Goal: Information Seeking & Learning: Find specific fact

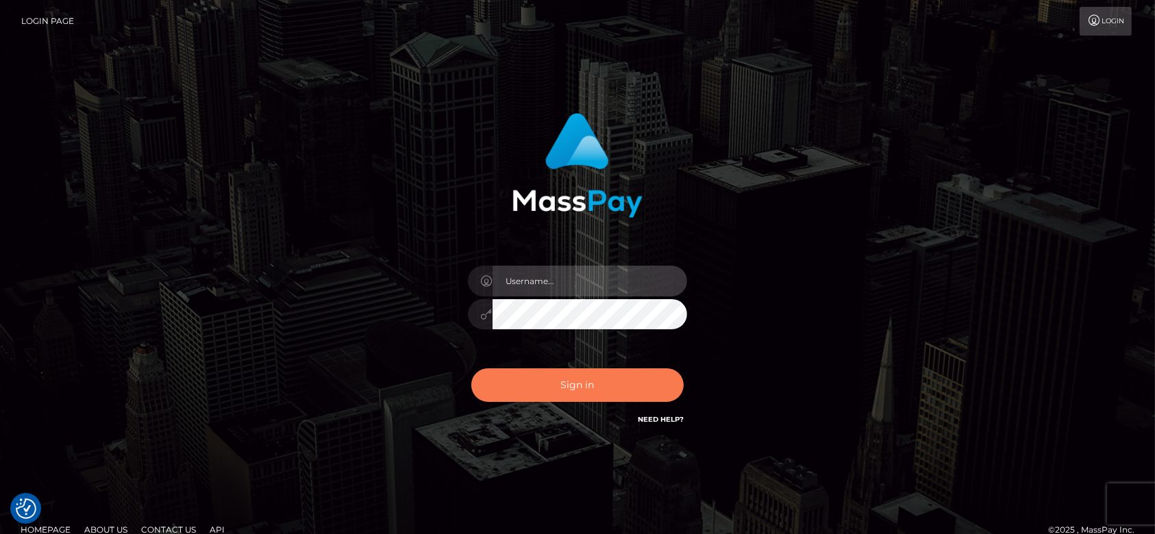
type input "fr.es"
click at [617, 382] on button "Sign in" at bounding box center [577, 386] width 212 height 34
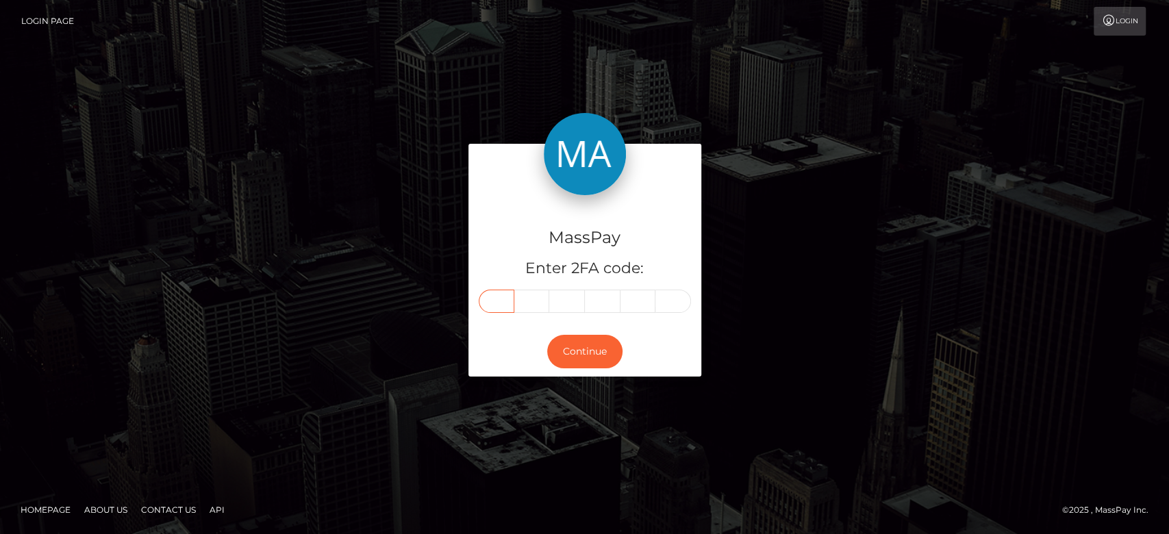
click at [500, 299] on input "text" at bounding box center [497, 301] width 36 height 23
paste input "0"
type input "0"
type input "8"
type input "9"
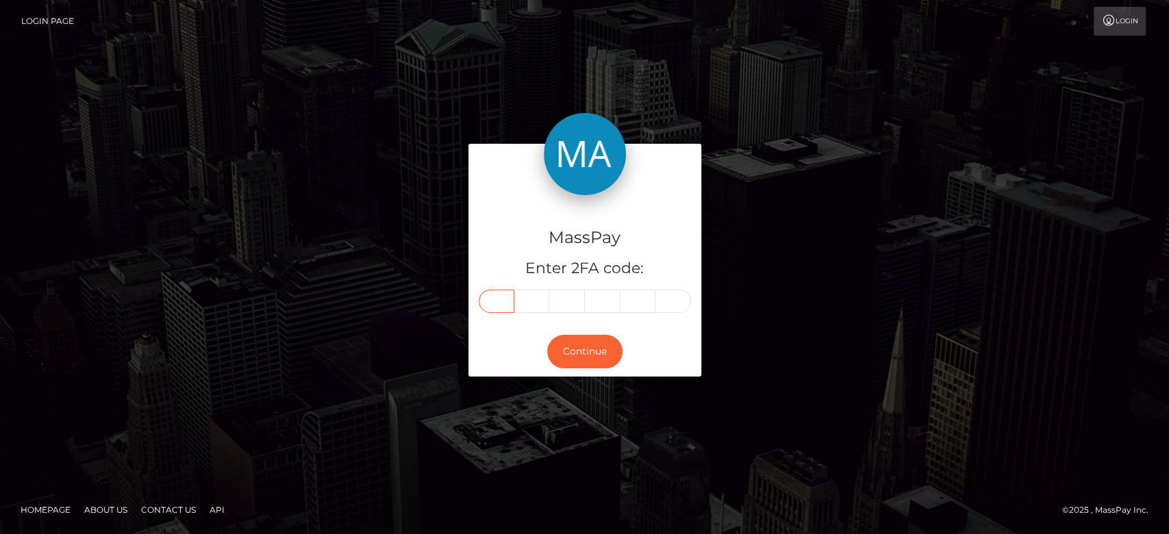
type input "1"
type input "3"
click at [578, 353] on button "Continue" at bounding box center [584, 352] width 75 height 34
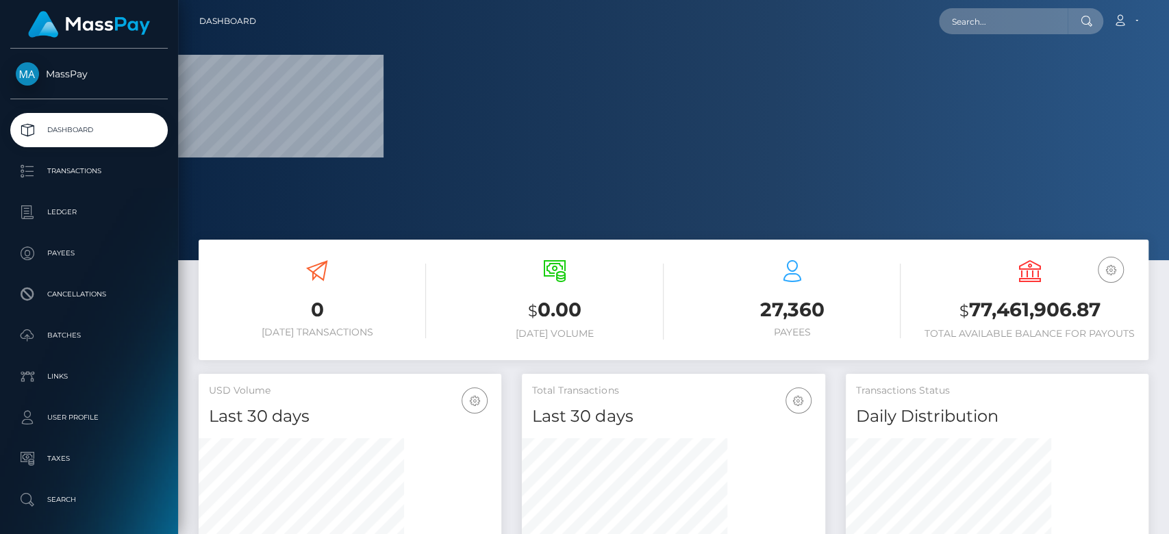
scroll to position [242, 303]
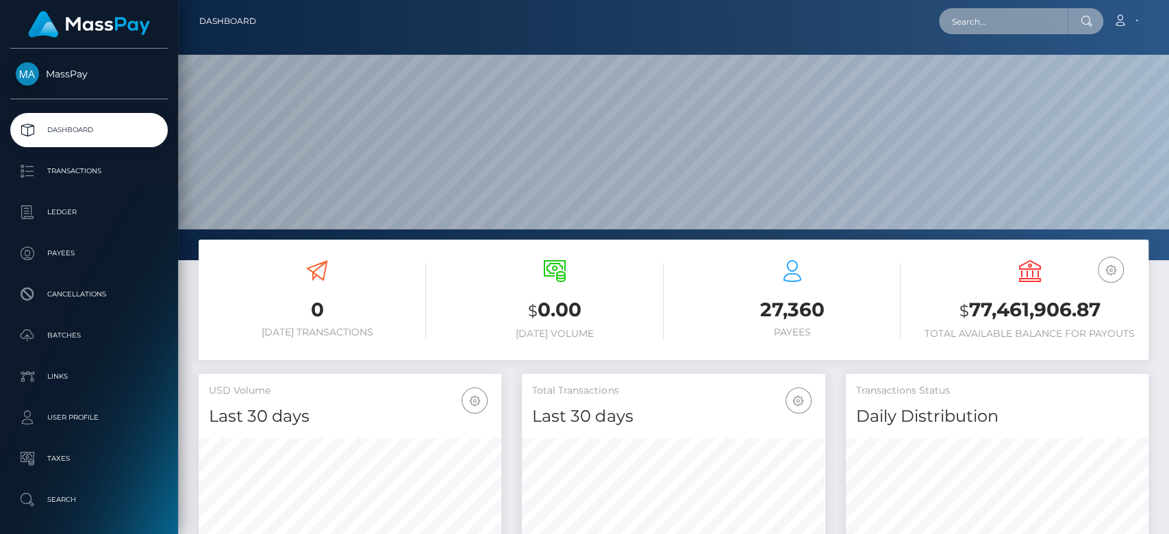
click at [979, 29] on input "text" at bounding box center [1003, 21] width 129 height 26
paste input "[EMAIL_ADDRESS][DOMAIN_NAME]"
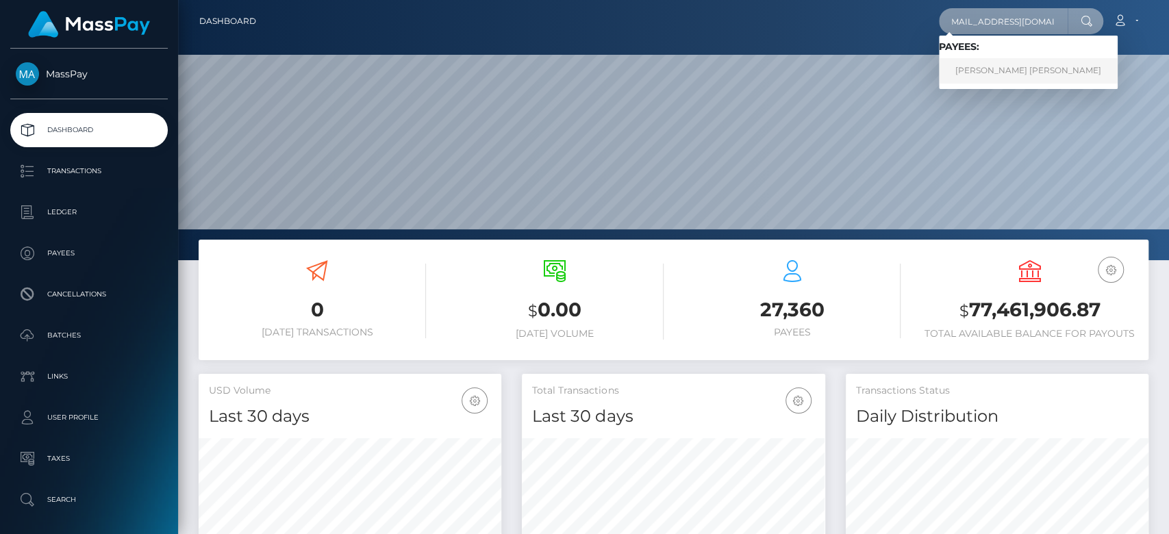
type input "[EMAIL_ADDRESS][DOMAIN_NAME]"
click at [991, 65] on link "RODRIGO ALEJANDRO VILLICANA PEREZ" at bounding box center [1028, 70] width 179 height 25
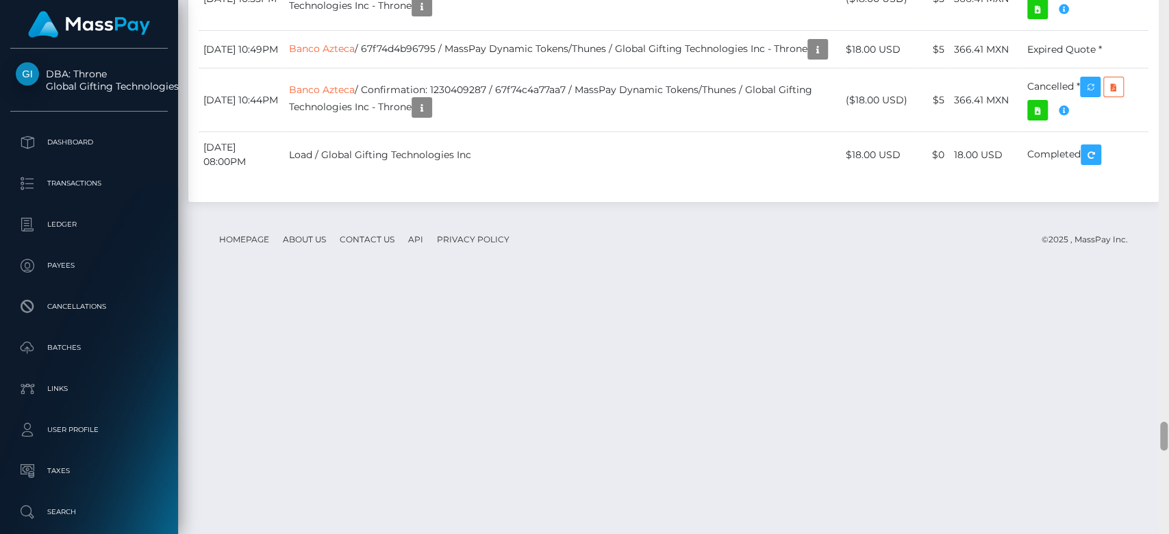
scroll to position [7851, 0]
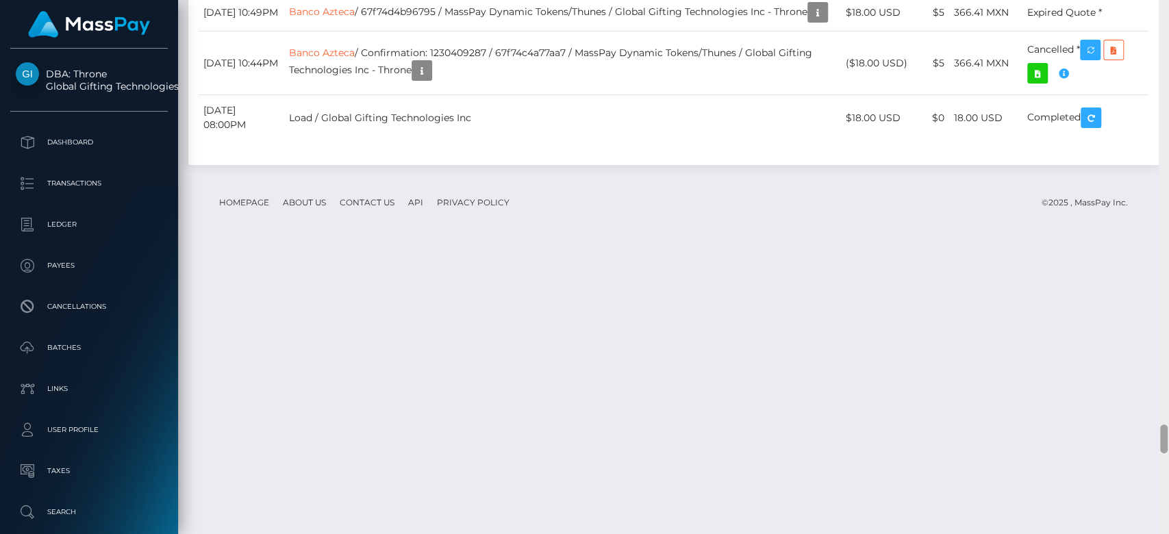
drag, startPoint x: 1167, startPoint y: 27, endPoint x: 1168, endPoint y: 430, distance: 402.9
click at [1168, 430] on div at bounding box center [1164, 267] width 10 height 535
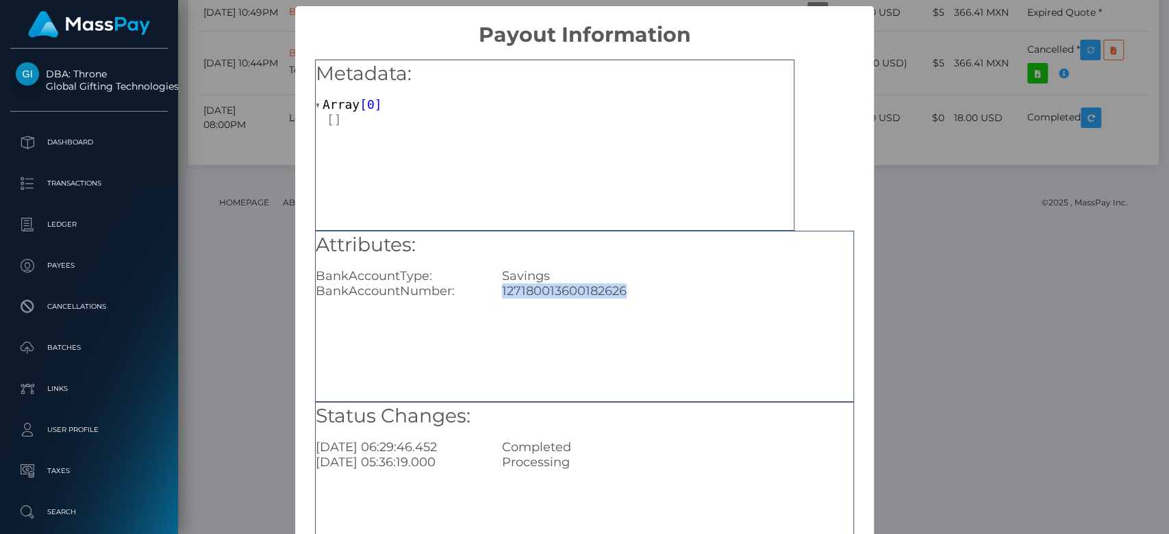
drag, startPoint x: 645, startPoint y: 288, endPoint x: 484, endPoint y: 291, distance: 161.0
click at [484, 291] on div "BankAccountNumber: 127180013600182626" at bounding box center [585, 291] width 558 height 15
copy div "127180013600182626"
click at [954, 317] on div "× Payout Information Metadata: Array [ 0 ] Attributes: BankAccountType: Savings…" at bounding box center [584, 267] width 1169 height 534
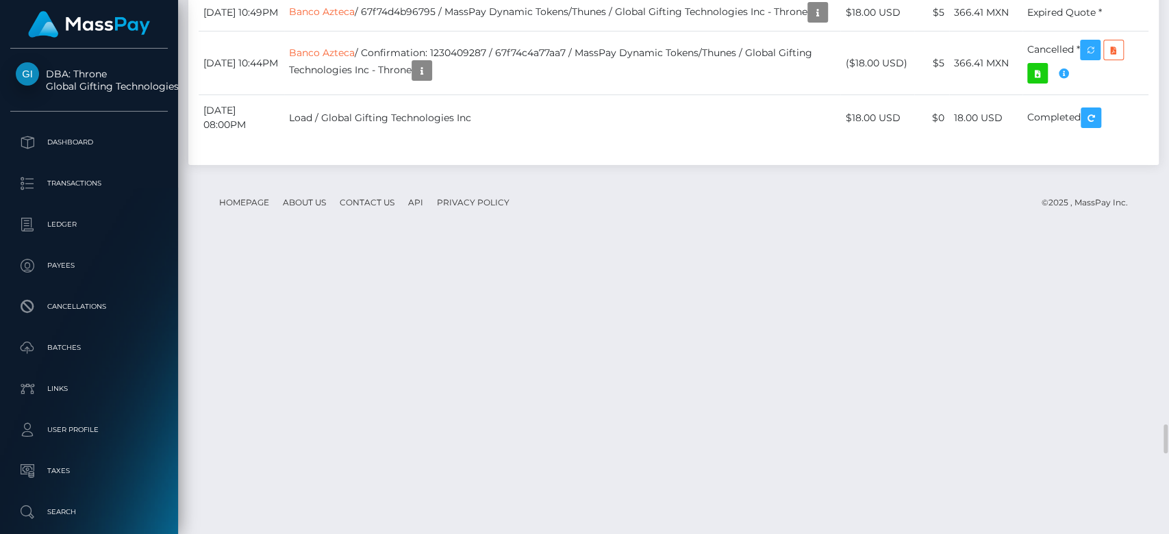
drag, startPoint x: 953, startPoint y: 373, endPoint x: 1011, endPoint y: 382, distance: 59.0
copy td "903.80 MXN"
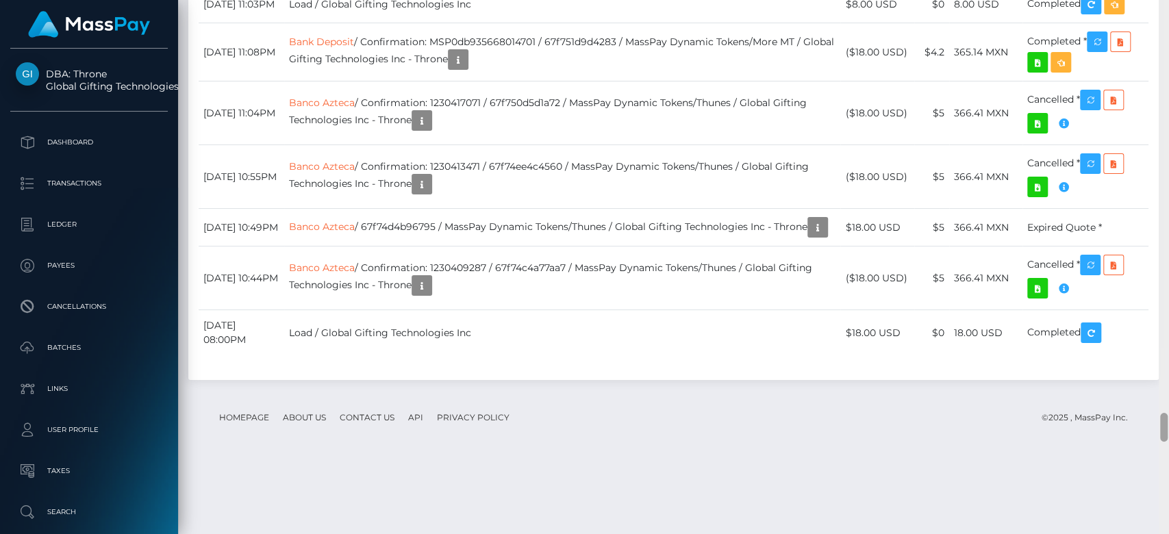
scroll to position [7662, 0]
drag, startPoint x: 1163, startPoint y: 438, endPoint x: 1168, endPoint y: 427, distance: 12.0
click at [1168, 427] on div at bounding box center [1164, 266] width 10 height 535
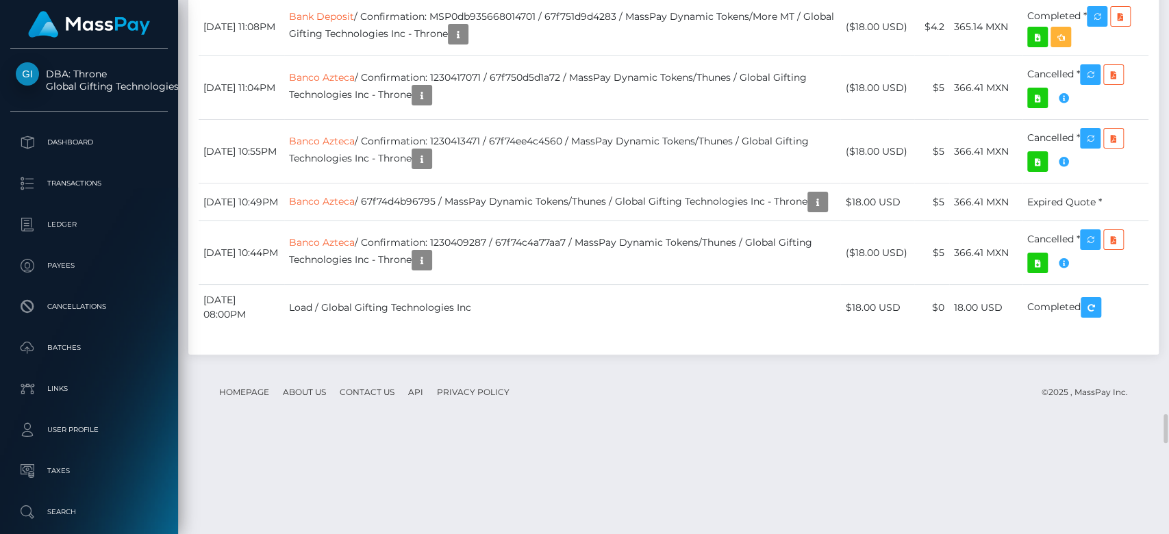
scroll to position [164, 303]
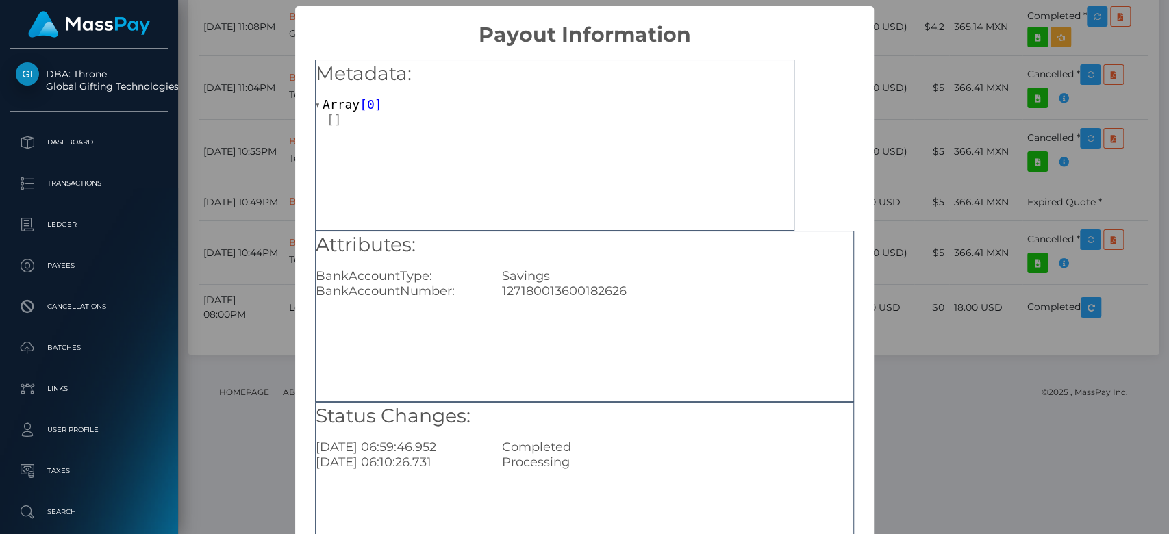
click at [910, 228] on div "× Payout Information Metadata: Array [ 0 ] Attributes: BankAccountType: Savings…" at bounding box center [584, 267] width 1169 height 534
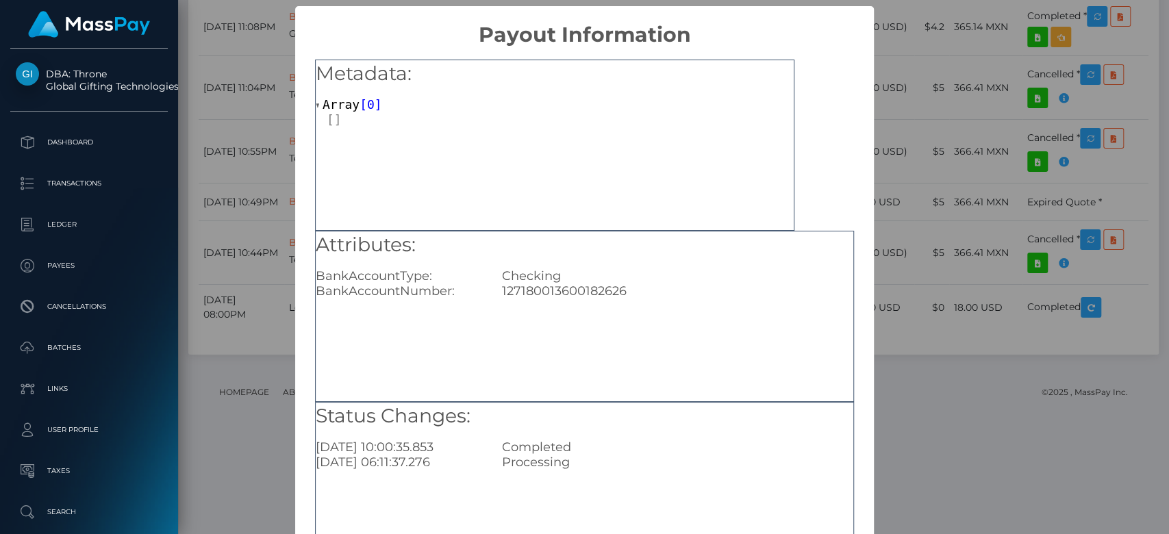
click at [908, 164] on div "× Payout Information Metadata: Array [ 0 ] Attributes: BankAccountType: Checkin…" at bounding box center [584, 267] width 1169 height 534
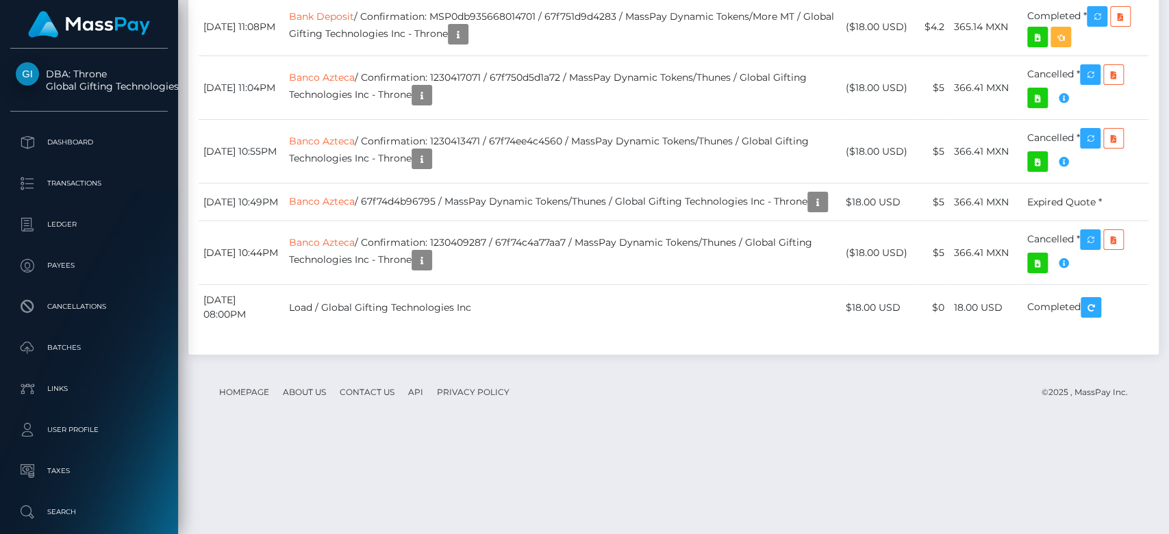
click at [521, 71] on div "Additional Info" at bounding box center [482, 88] width 89 height 34
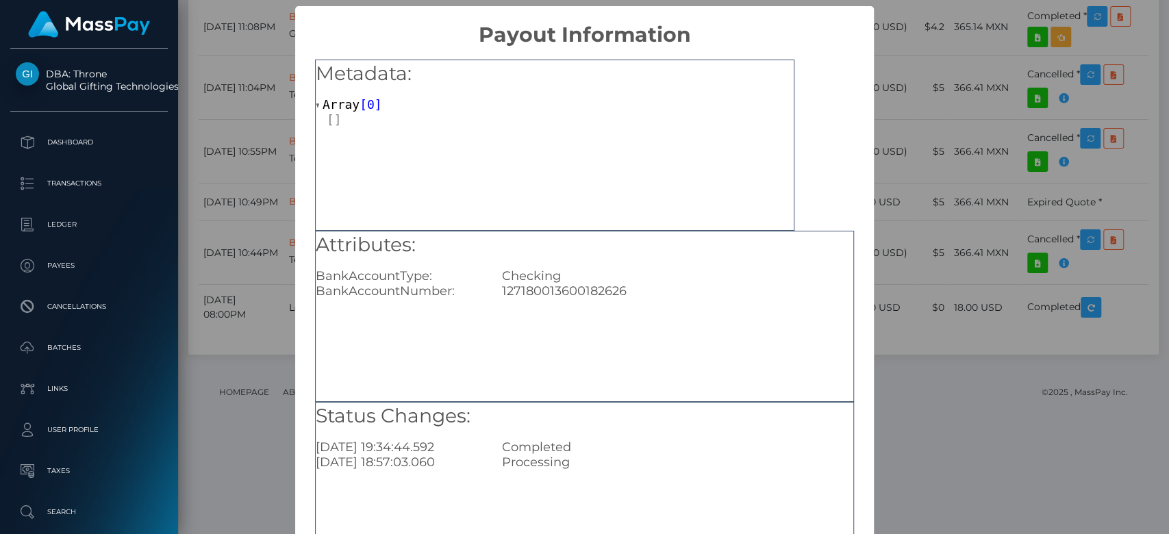
click at [909, 164] on div "× Payout Information Metadata: Array [ 0 ] Attributes: BankAccountType: Checkin…" at bounding box center [584, 267] width 1169 height 534
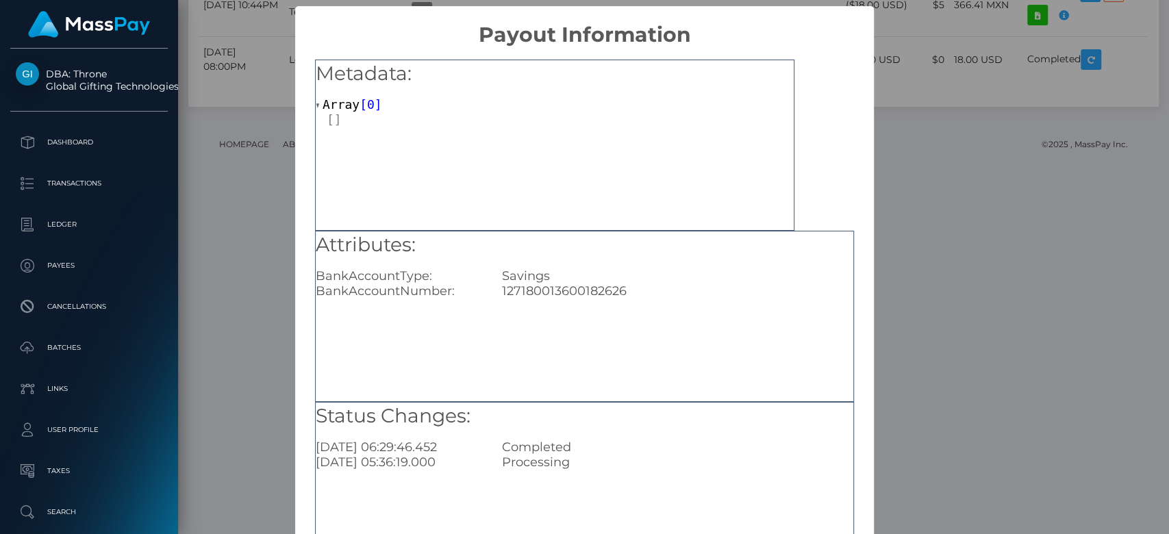
click at [1000, 311] on div "× Payout Information Metadata: Array [ 0 ] Attributes: BankAccountType: Savings…" at bounding box center [584, 267] width 1169 height 534
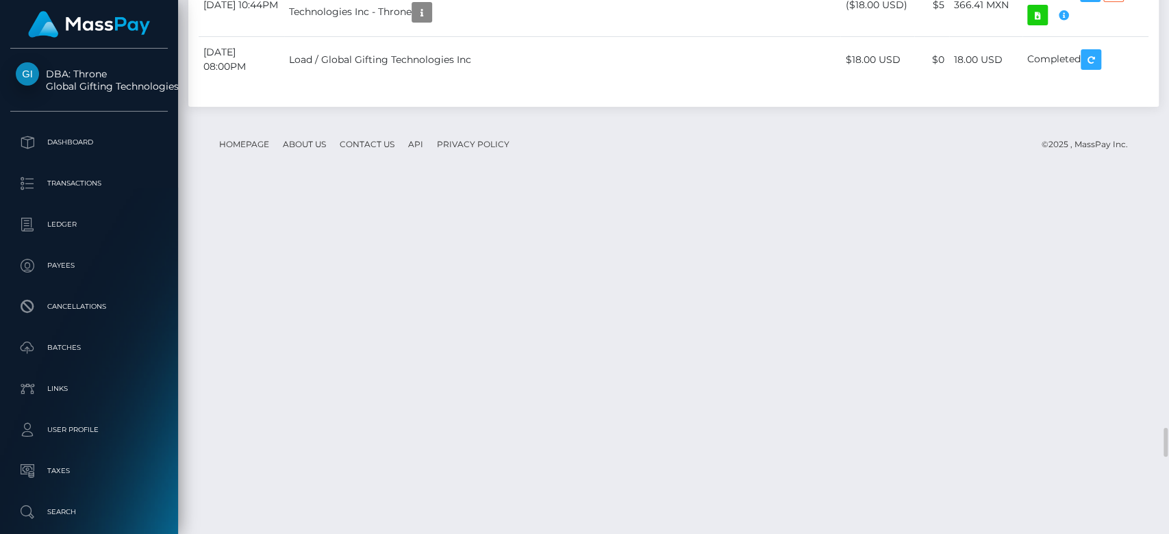
drag, startPoint x: 1014, startPoint y: 319, endPoint x: 956, endPoint y: 321, distance: 57.6
copy td "903.80 MXN"
drag, startPoint x: 561, startPoint y: 308, endPoint x: 456, endPoint y: 315, distance: 105.1
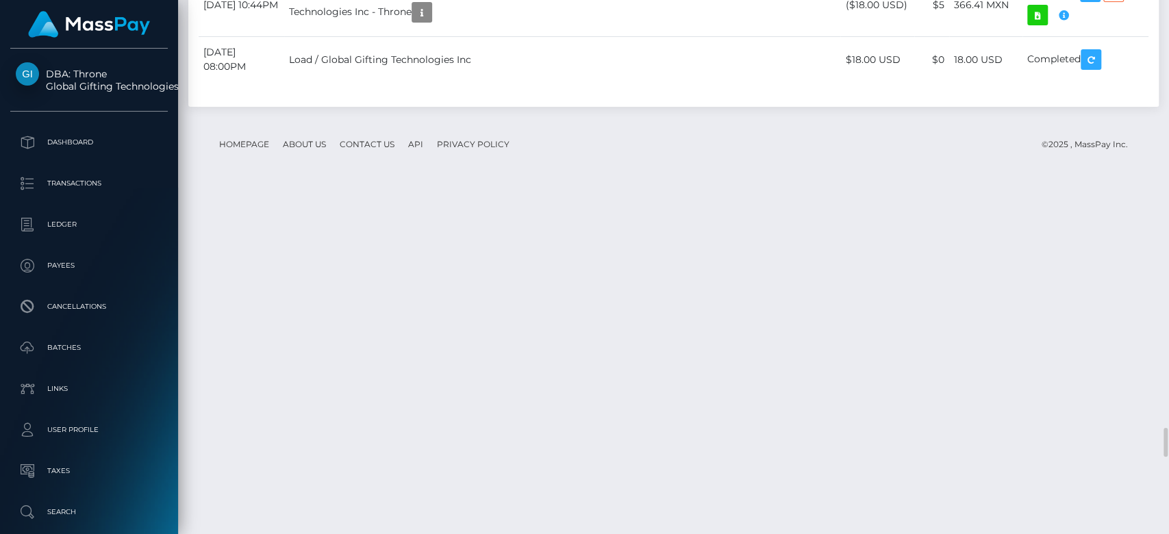
copy td "MSPb1b02acb7796fd0"
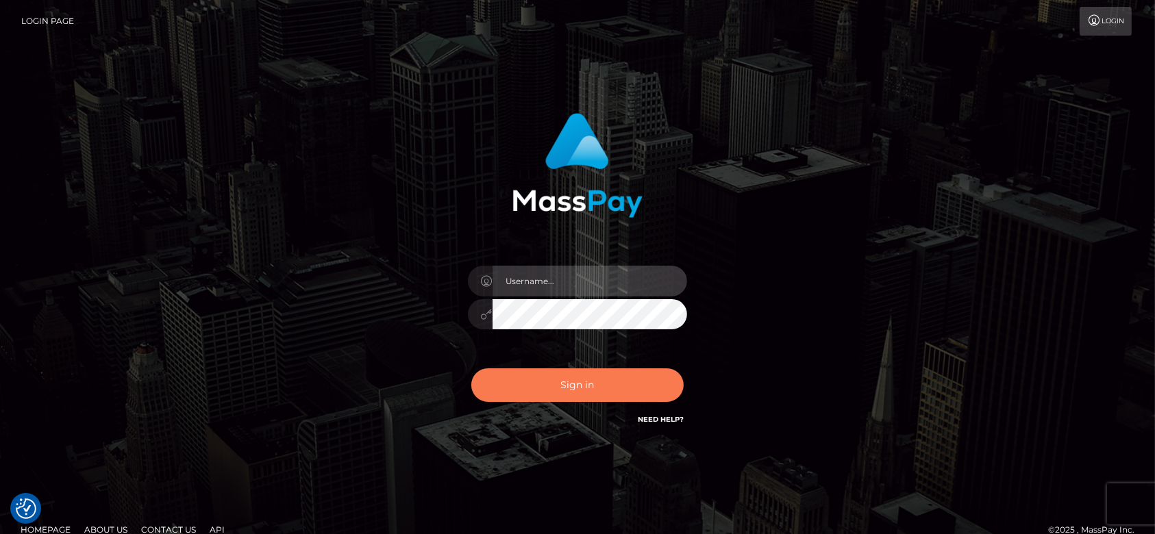
type input "[DOMAIN_NAME]"
click at [581, 389] on button "Sign in" at bounding box center [577, 386] width 212 height 34
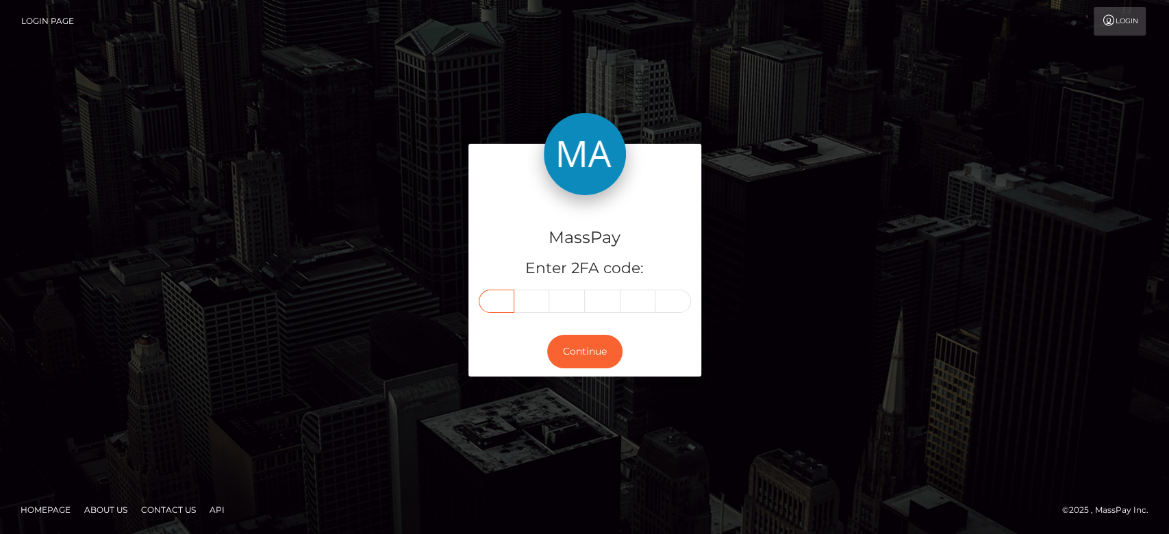
click at [499, 296] on input "text" at bounding box center [497, 301] width 36 height 23
type input "1"
type input "3"
type input "6"
type input "4"
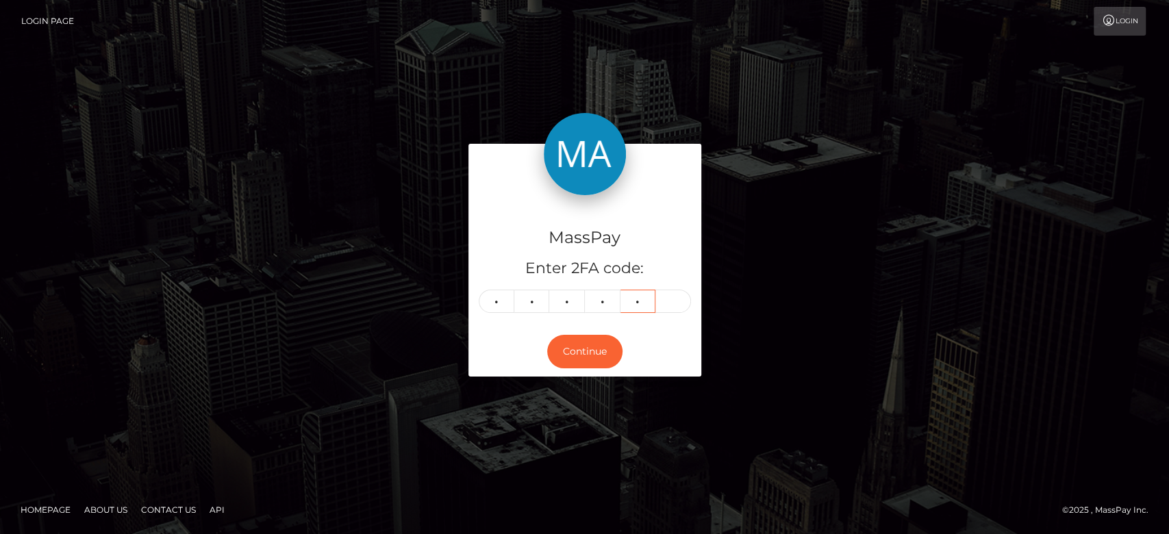
type input "0"
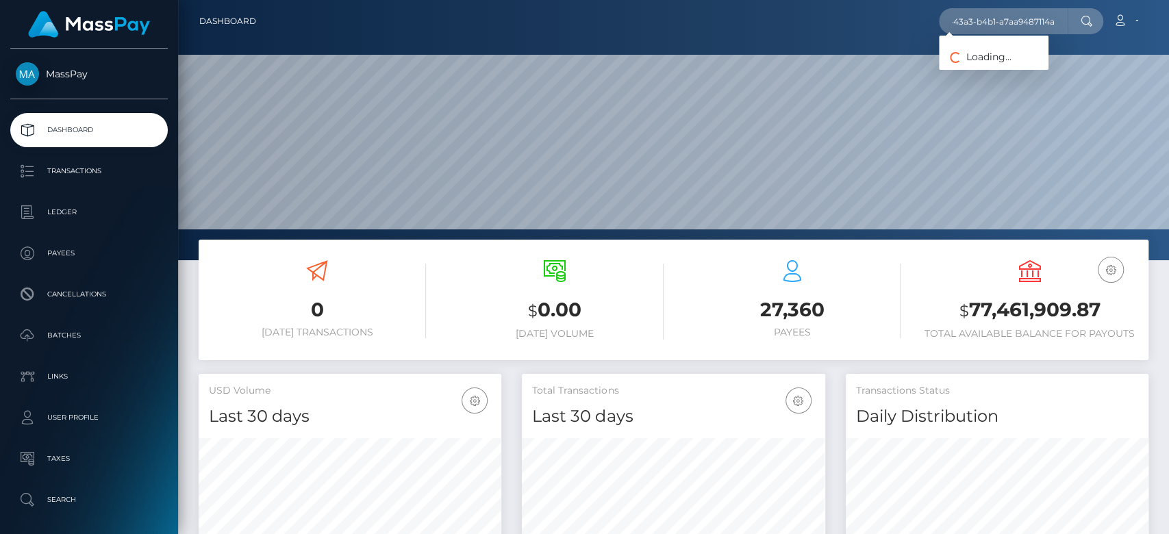
scroll to position [242, 303]
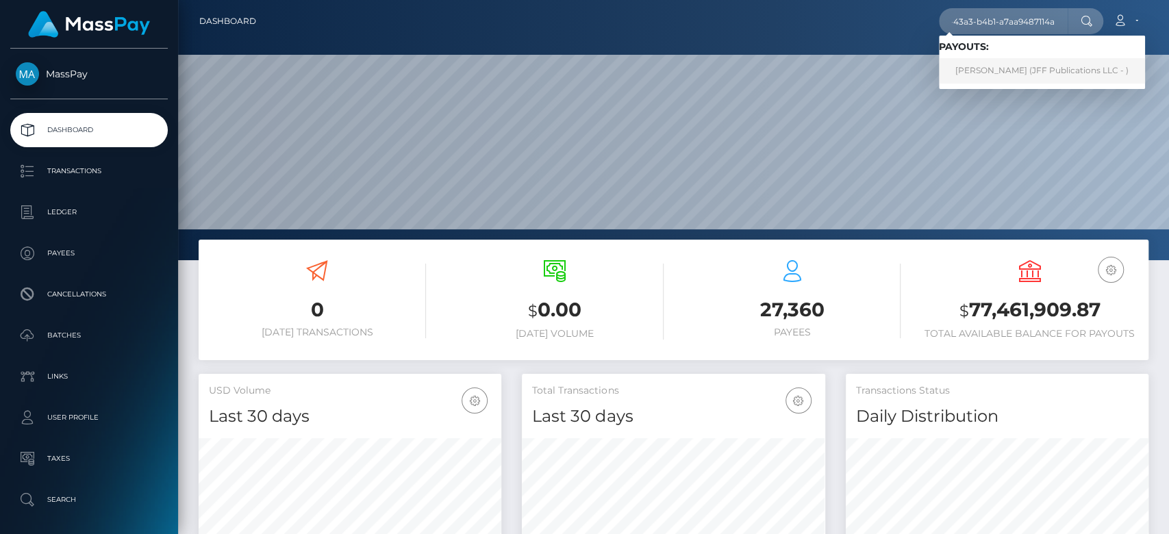
type input "cd30b20b-e27e-43a3-b4b1-a7aa9487114a"
click at [1010, 66] on link "Dmitrii Larin (JFF Publications LLC - )" at bounding box center [1042, 70] width 206 height 25
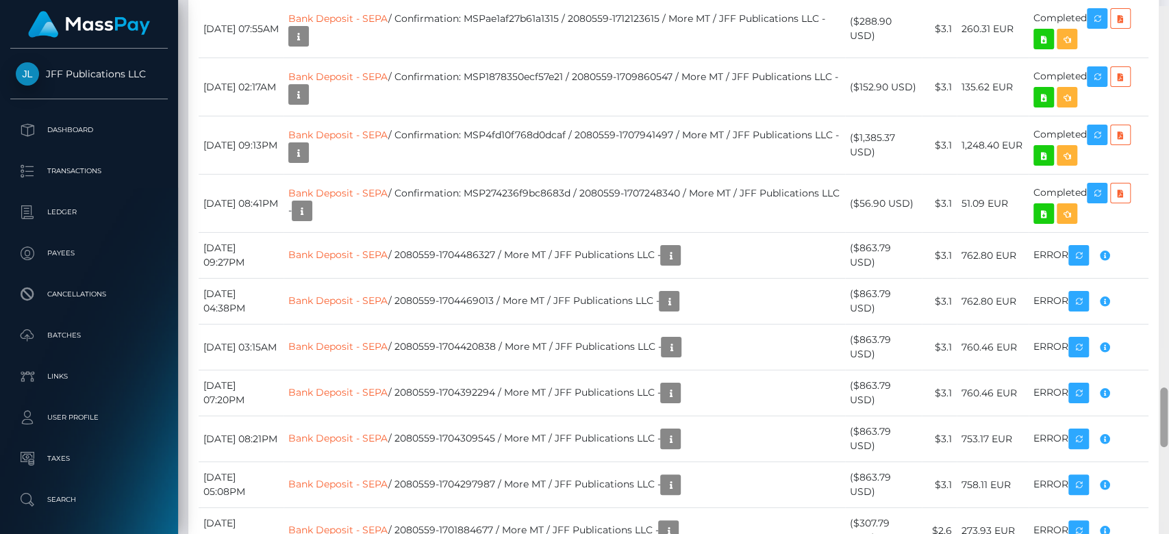
scroll to position [3406, 0]
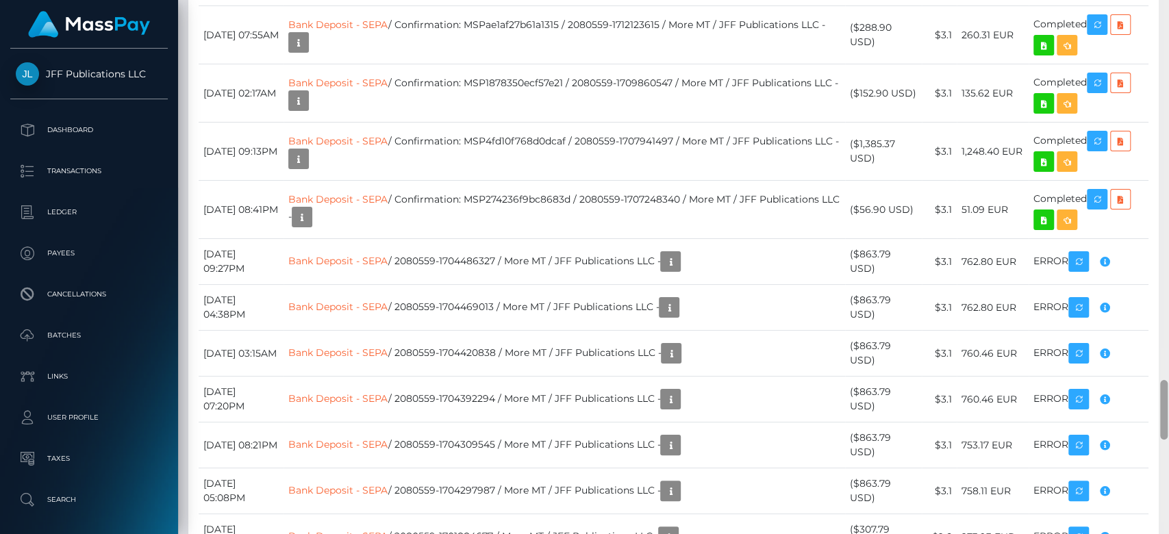
drag, startPoint x: 1167, startPoint y: 113, endPoint x: 1168, endPoint y: 404, distance: 290.5
click at [1168, 404] on div at bounding box center [1164, 267] width 10 height 535
